Goal: Information Seeking & Learning: Learn about a topic

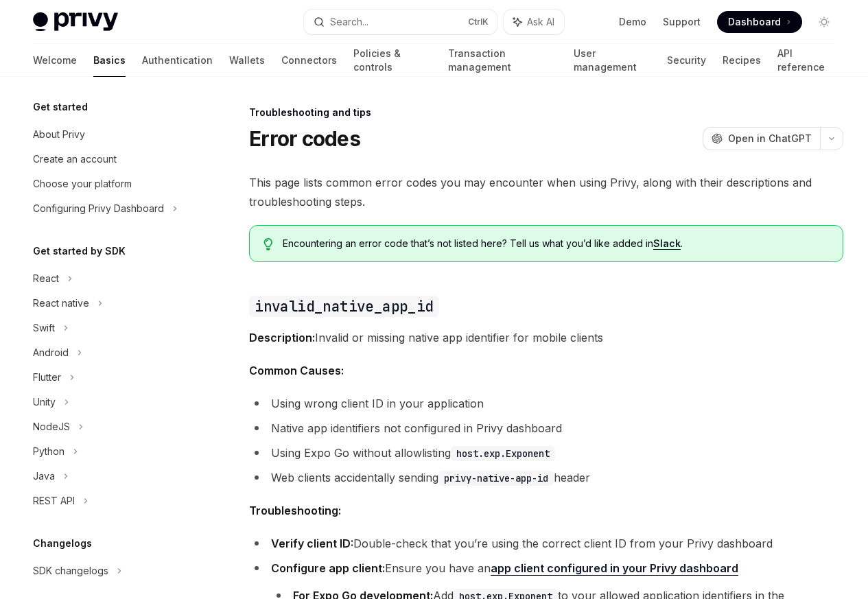
scroll to position [130, 0]
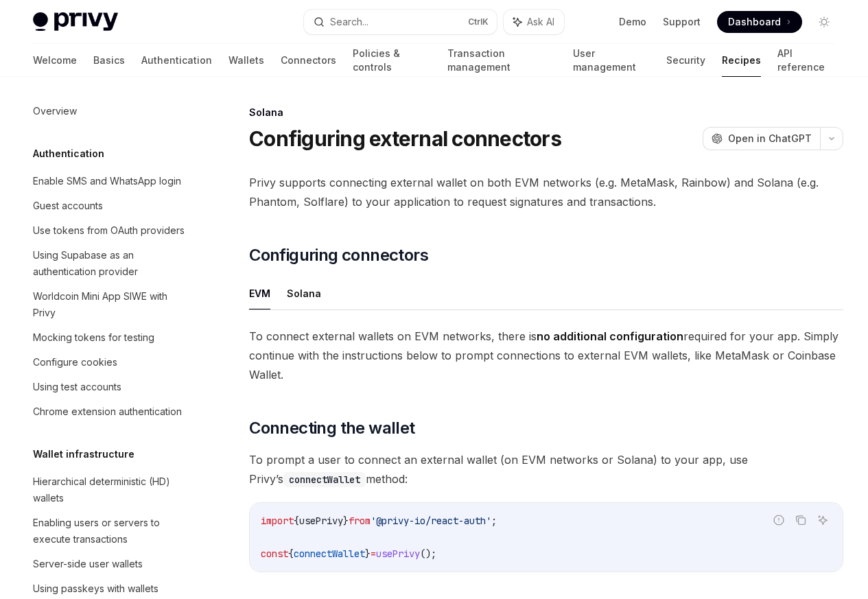
scroll to position [2197, 0]
